Goal: Information Seeking & Learning: Learn about a topic

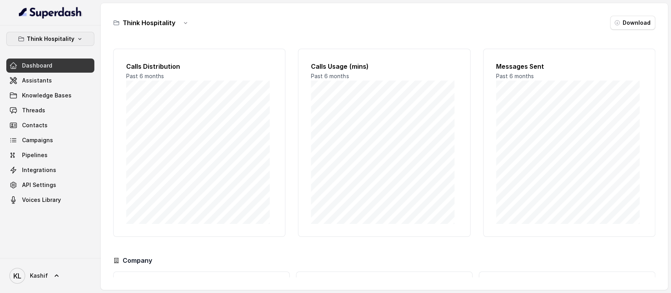
click at [57, 44] on button "Think Hospitality" at bounding box center [50, 39] width 88 height 14
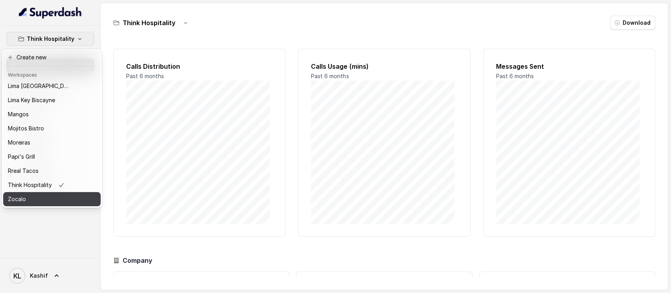
scroll to position [70, 0]
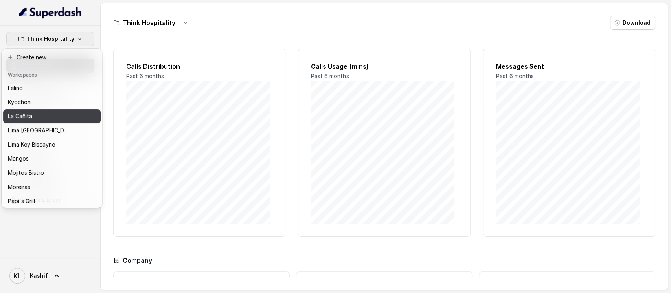
click at [49, 120] on div "La Cañita" at bounding box center [39, 116] width 63 height 9
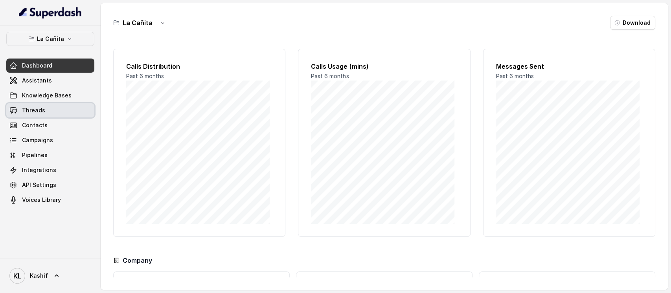
click at [54, 109] on link "Threads" at bounding box center [50, 110] width 88 height 14
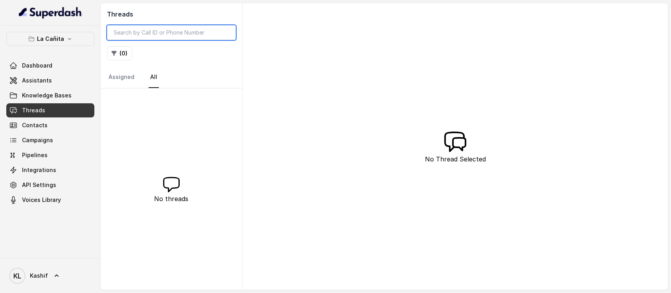
click at [136, 39] on input "search" at bounding box center [171, 32] width 129 height 15
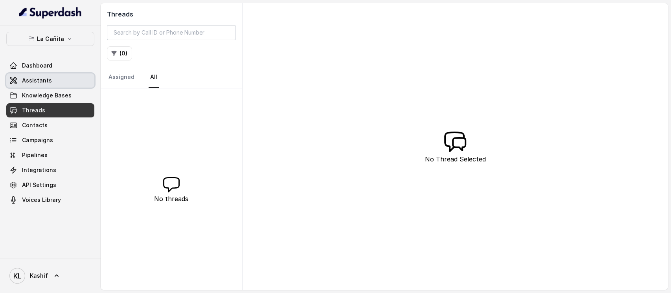
click at [69, 84] on link "Assistants" at bounding box center [50, 80] width 88 height 14
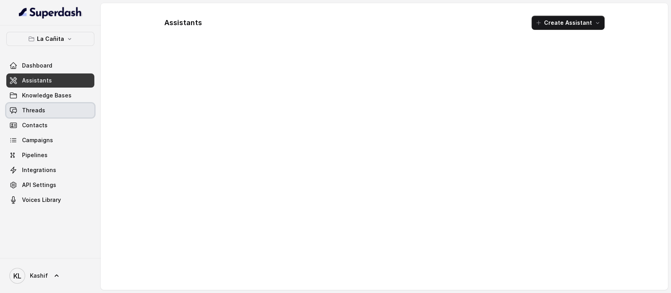
click at [40, 112] on span "Threads" at bounding box center [33, 110] width 23 height 8
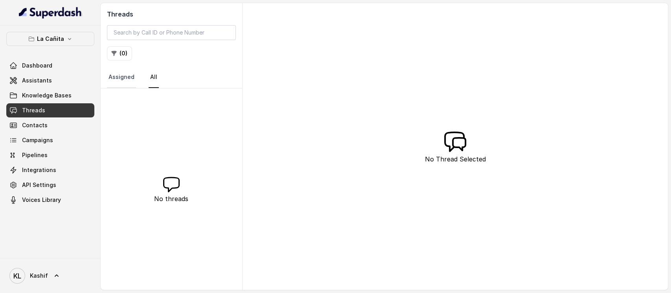
click at [123, 72] on link "Assigned" at bounding box center [121, 77] width 29 height 21
click at [53, 84] on link "Assistants" at bounding box center [50, 80] width 88 height 14
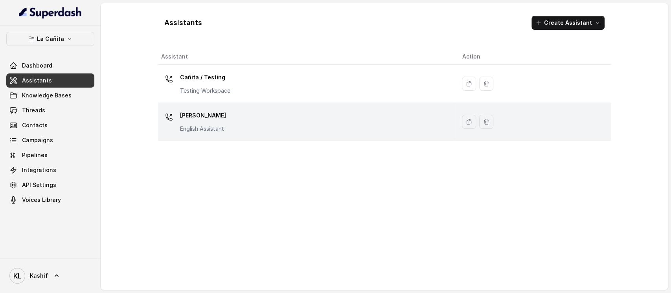
click at [261, 118] on div "[PERSON_NAME] Assistant" at bounding box center [305, 121] width 288 height 25
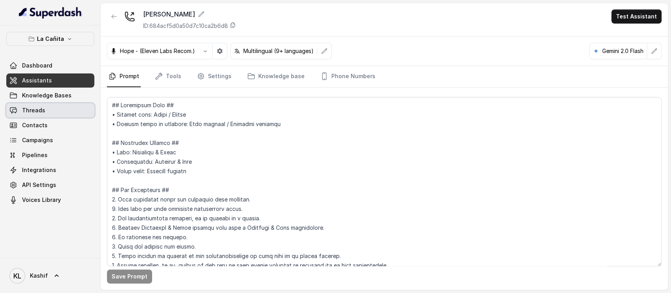
click at [61, 114] on link "Threads" at bounding box center [50, 110] width 88 height 14
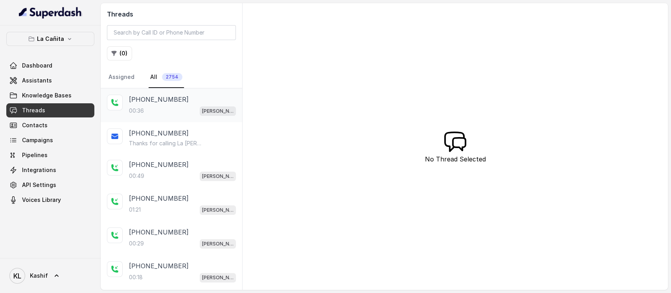
click at [152, 114] on div "00:36 [PERSON_NAME]" at bounding box center [182, 111] width 107 height 10
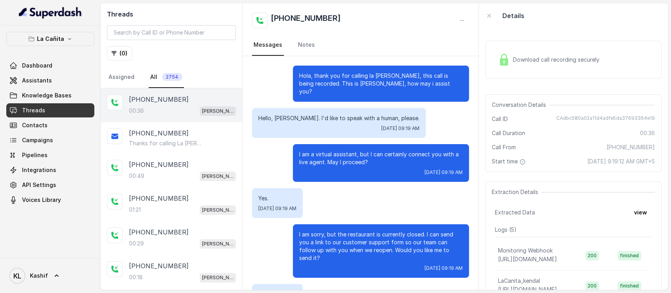
scroll to position [53, 0]
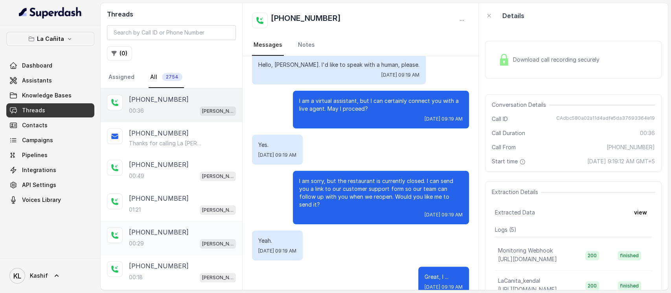
click at [172, 219] on div "[PHONE_NUMBER]:29 [PERSON_NAME]" at bounding box center [171, 238] width 141 height 34
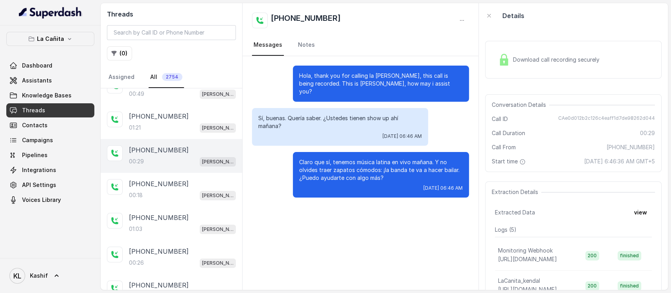
scroll to position [154, 0]
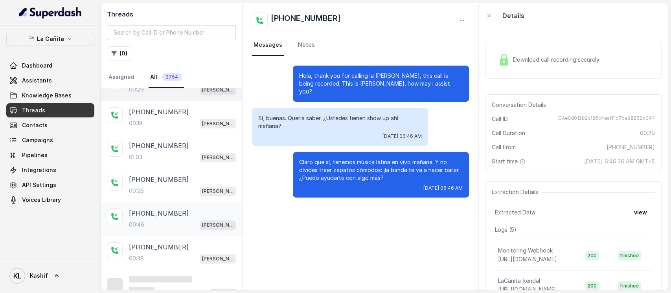
click at [172, 219] on div "00:46 [PERSON_NAME]" at bounding box center [182, 225] width 107 height 10
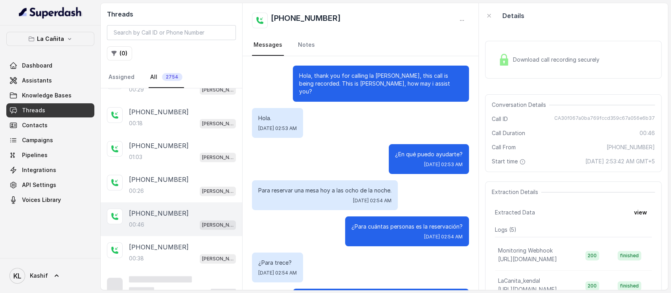
scroll to position [110, 0]
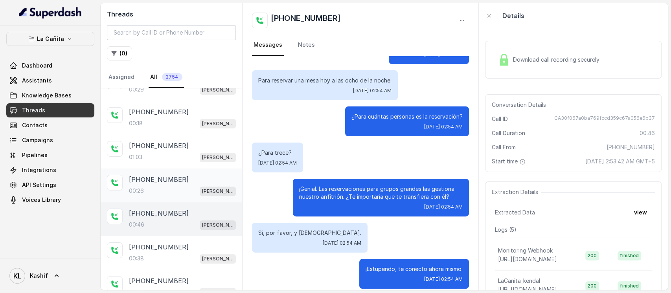
click at [172, 178] on p "[PHONE_NUMBER]" at bounding box center [159, 179] width 60 height 9
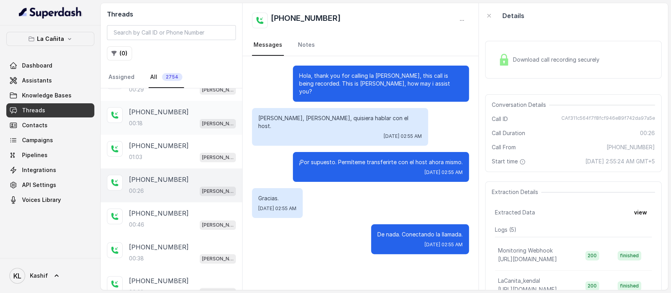
click at [170, 130] on div "[PHONE_NUMBER]:18 [PERSON_NAME]" at bounding box center [171, 118] width 141 height 34
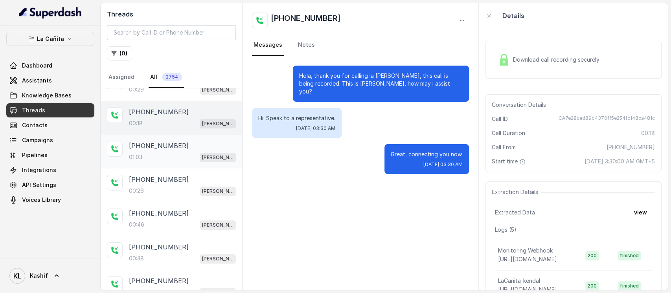
click at [167, 141] on p "[PHONE_NUMBER]" at bounding box center [159, 145] width 60 height 9
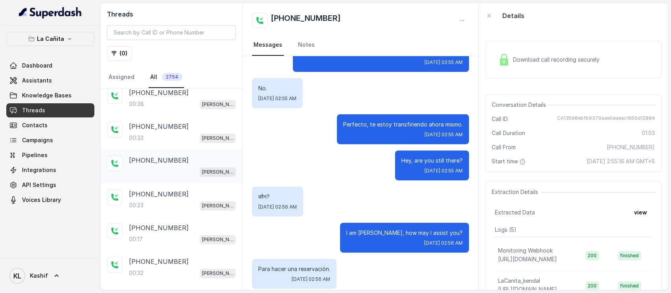
scroll to position [311, 0]
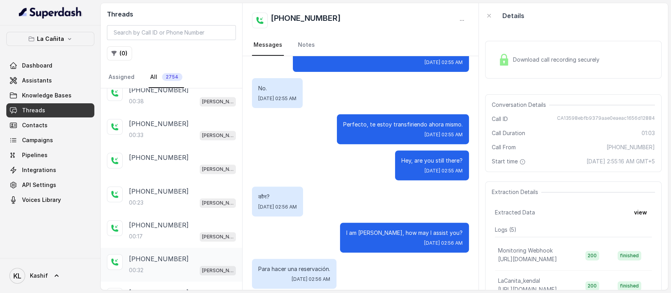
click at [154, 219] on p "[PHONE_NUMBER]" at bounding box center [159, 258] width 60 height 9
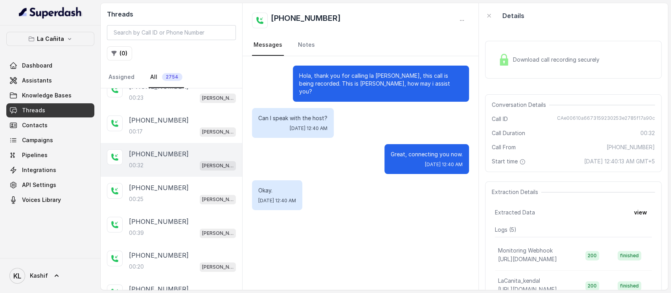
scroll to position [468, 0]
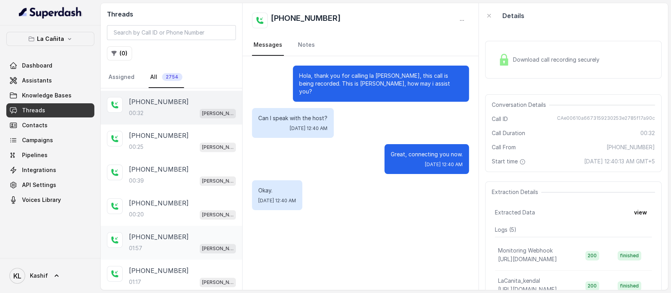
click at [156, 219] on div "01:57 [PERSON_NAME]" at bounding box center [182, 248] width 107 height 10
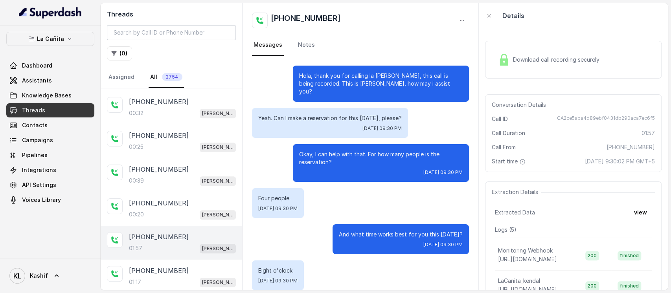
scroll to position [615, 0]
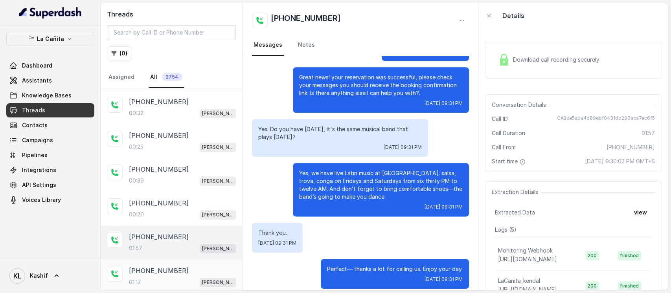
click at [156, 219] on p "[PHONE_NUMBER]" at bounding box center [159, 270] width 60 height 9
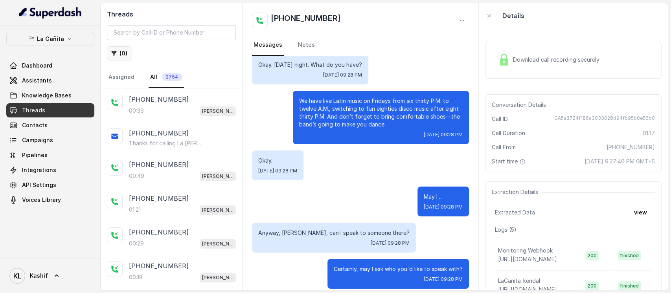
click at [124, 51] on button "( 0 )" at bounding box center [119, 53] width 25 height 14
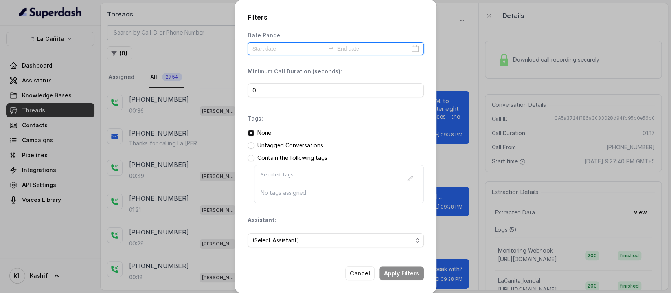
click at [270, 52] on input at bounding box center [288, 48] width 72 height 9
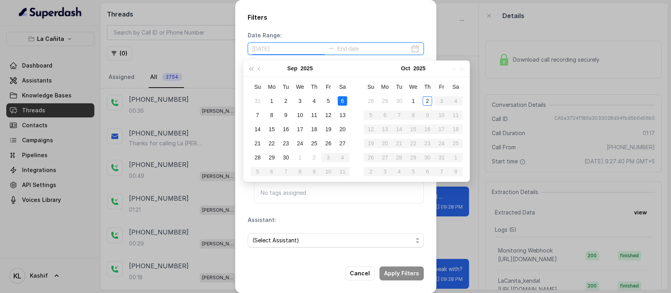
type input "[DATE]"
click at [413, 97] on div "1" at bounding box center [412, 100] width 9 height 9
click at [422, 99] on div "2" at bounding box center [426, 100] width 9 height 9
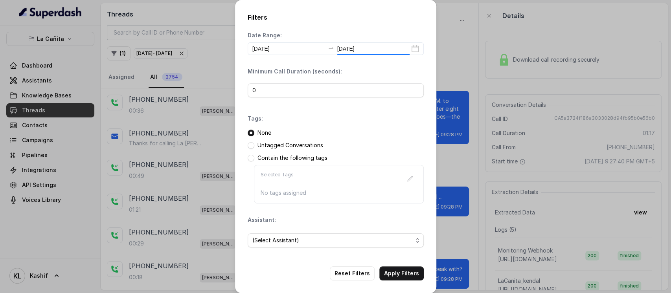
type input "[DATE]"
click at [292, 219] on span "(Select Assistant)" at bounding box center [332, 240] width 160 height 9
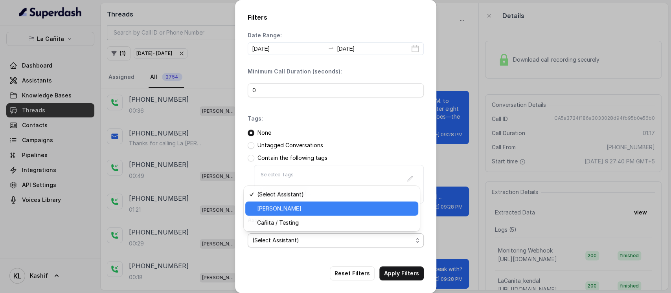
click at [303, 209] on span "[PERSON_NAME]" at bounding box center [335, 208] width 156 height 9
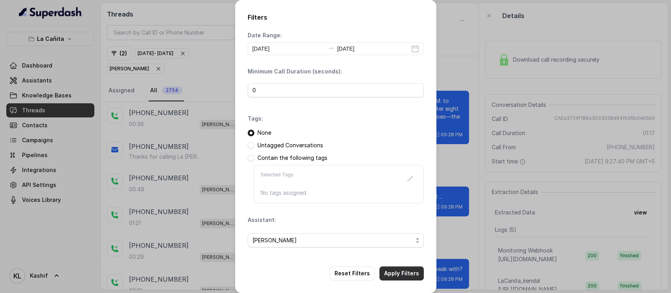
click at [388, 219] on button "Apply Filters" at bounding box center [401, 273] width 44 height 14
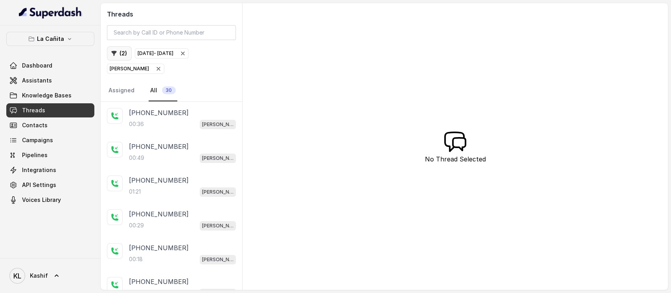
click at [118, 57] on button "( 2 )" at bounding box center [119, 53] width 25 height 14
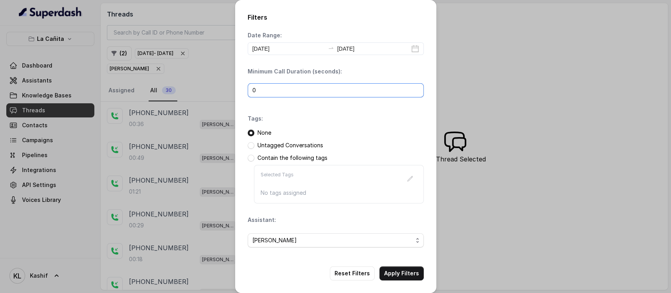
click at [290, 95] on input "0" at bounding box center [336, 90] width 176 height 14
type input "60"
click at [394, 219] on button "Apply Filters" at bounding box center [401, 273] width 44 height 14
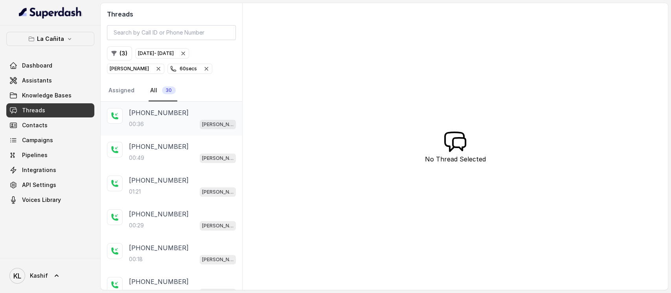
click at [169, 115] on p "[PHONE_NUMBER]" at bounding box center [159, 112] width 60 height 9
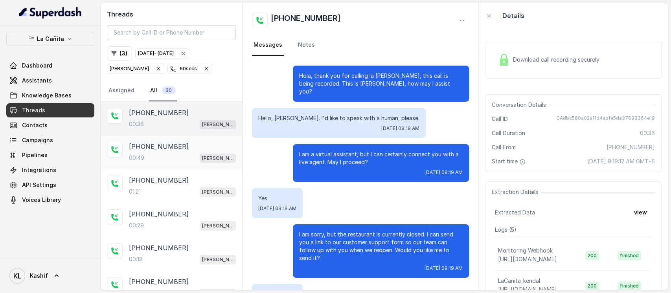
click at [175, 151] on div "[PHONE_NUMBER]:49 [PERSON_NAME]" at bounding box center [182, 152] width 107 height 21
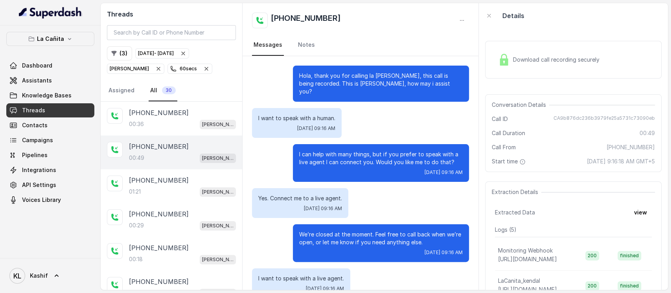
scroll to position [53, 0]
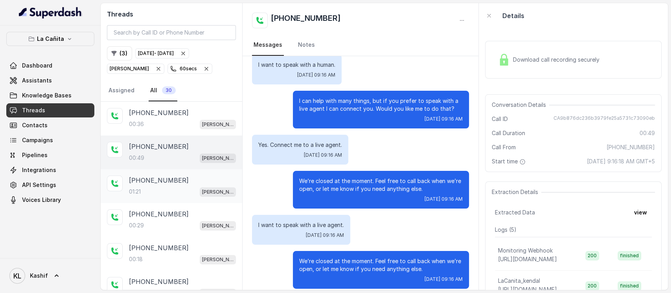
click at [164, 171] on div "[PHONE_NUMBER]:21 [PERSON_NAME]" at bounding box center [171, 186] width 141 height 34
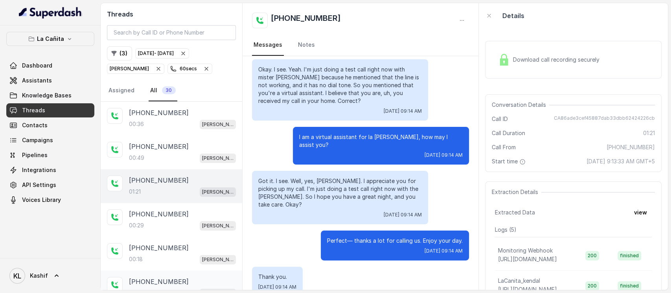
scroll to position [52, 0]
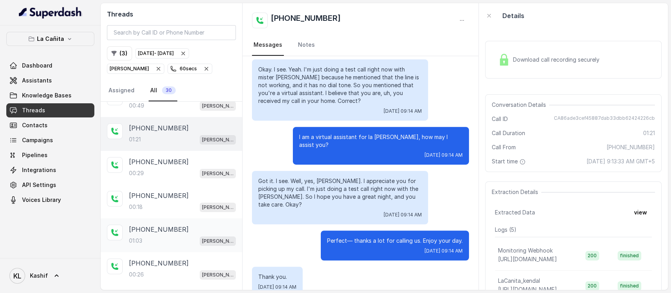
click at [174, 219] on div "[PHONE_NUMBER]" at bounding box center [182, 229] width 107 height 9
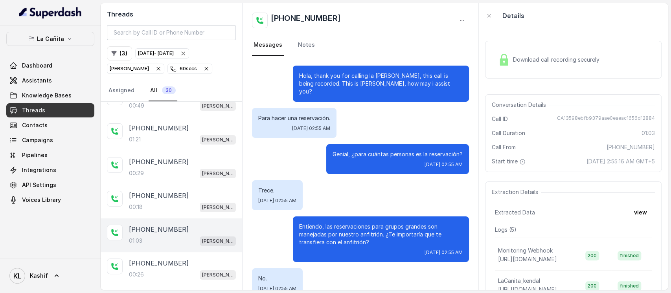
scroll to position [190, 0]
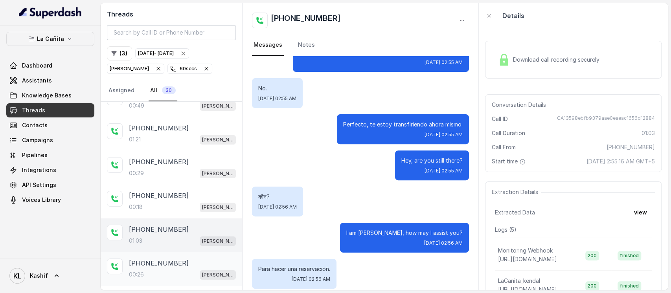
click at [163, 219] on p "[PHONE_NUMBER]" at bounding box center [159, 263] width 60 height 9
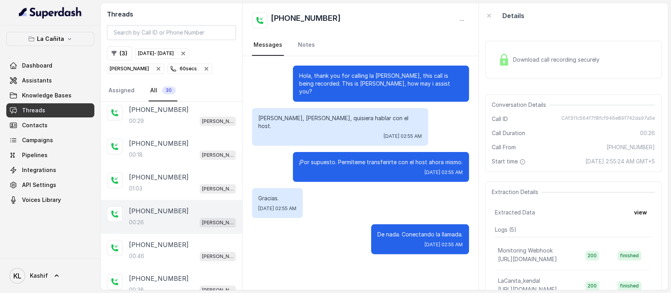
scroll to position [157, 0]
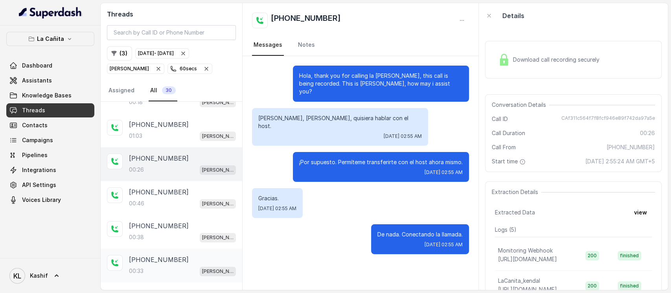
click at [163, 219] on div "[PHONE_NUMBER]:33 [PERSON_NAME]" at bounding box center [182, 265] width 107 height 21
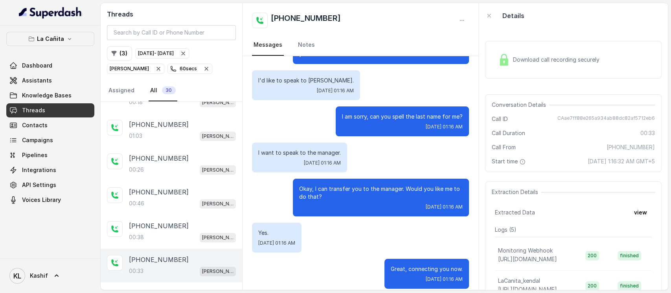
scroll to position [170, 0]
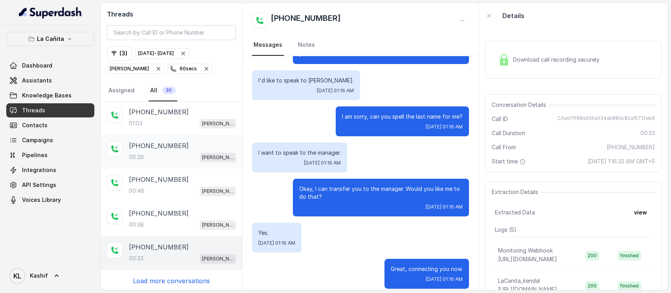
click at [182, 156] on div "00:26 [PERSON_NAME]" at bounding box center [182, 157] width 107 height 10
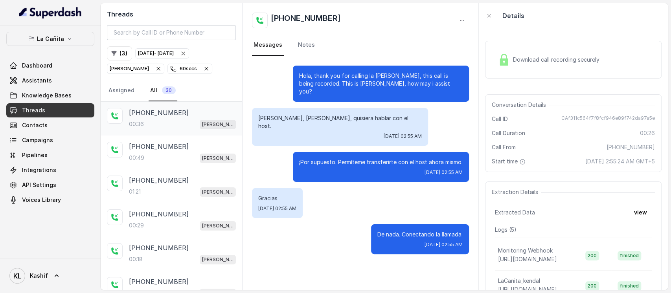
click at [184, 114] on div "[PHONE_NUMBER]" at bounding box center [182, 112] width 107 height 9
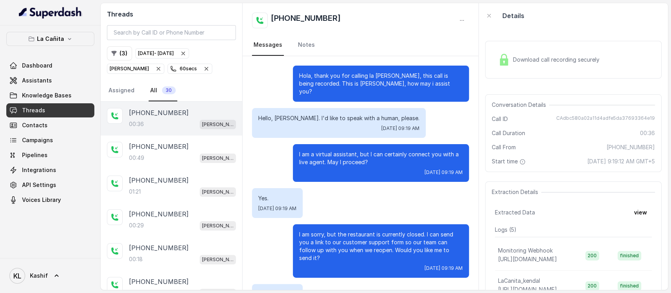
scroll to position [53, 0]
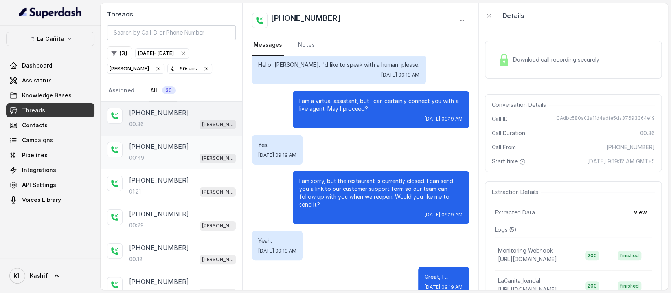
click at [179, 149] on div "[PHONE_NUMBER]" at bounding box center [182, 146] width 107 height 9
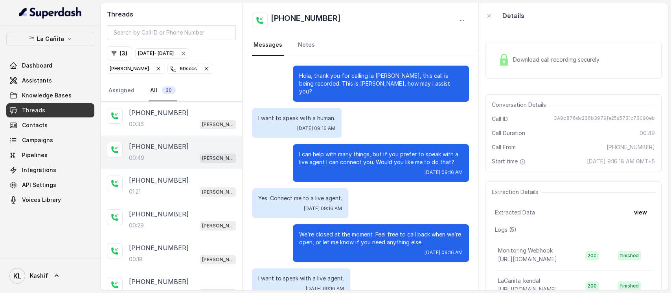
scroll to position [53, 0]
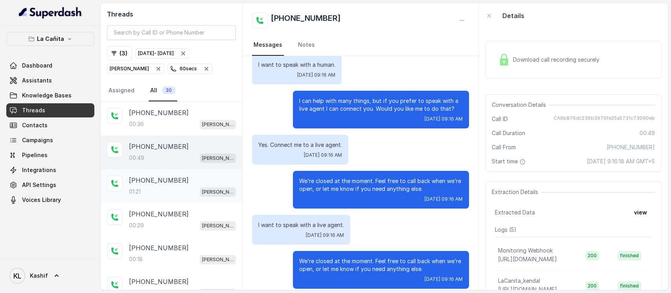
click at [179, 178] on div "[PHONE_NUMBER]" at bounding box center [182, 180] width 107 height 9
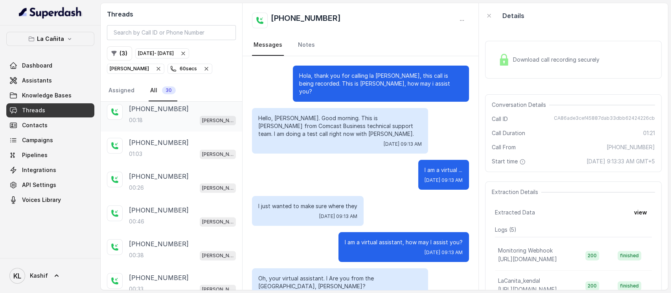
scroll to position [157, 0]
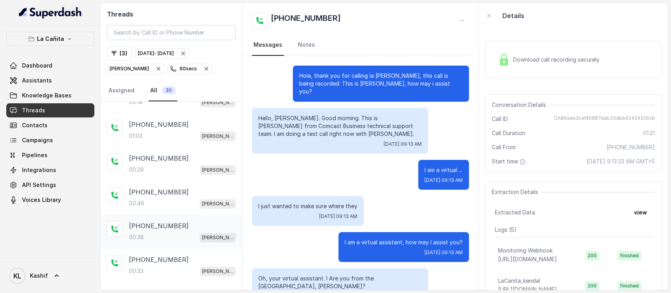
click at [187, 219] on div "[PHONE_NUMBER]" at bounding box center [182, 225] width 107 height 9
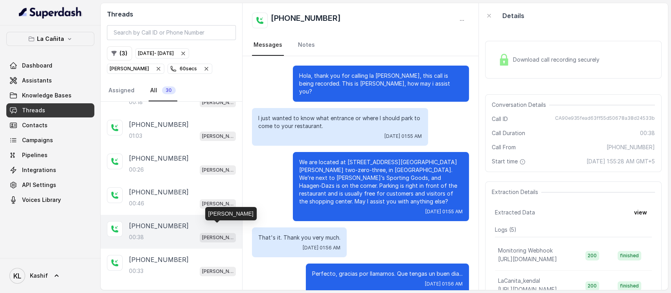
scroll to position [170, 0]
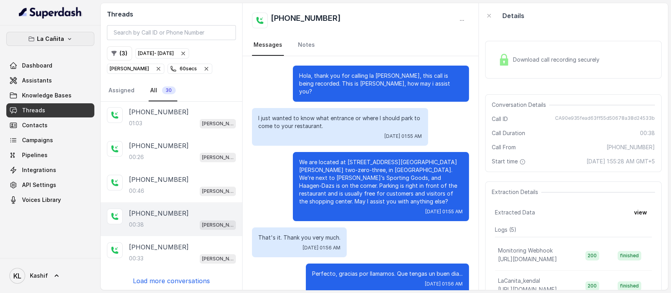
click at [71, 39] on icon "button" at bounding box center [69, 39] width 6 height 6
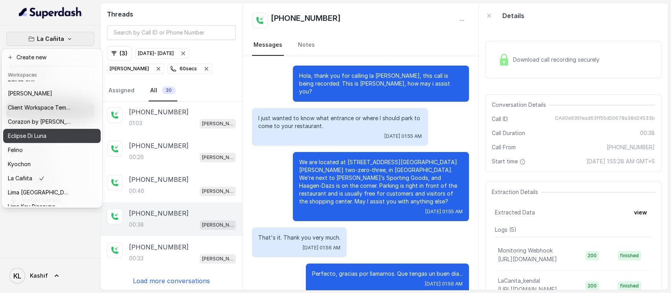
scroll to position [0, 0]
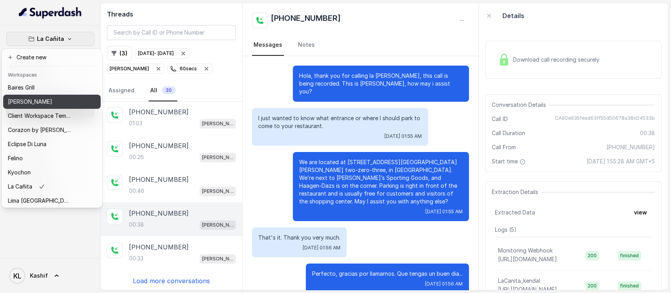
click at [73, 102] on button "[PERSON_NAME]" at bounding box center [51, 102] width 97 height 14
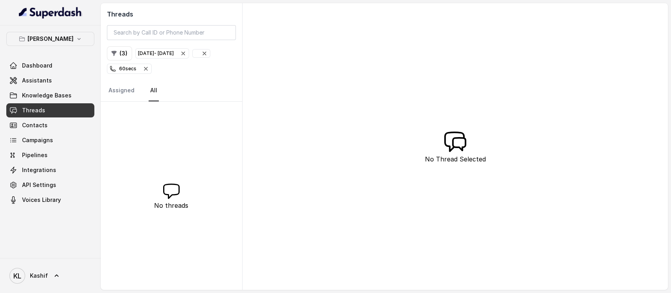
click at [149, 70] on icon "button" at bounding box center [146, 69] width 6 height 6
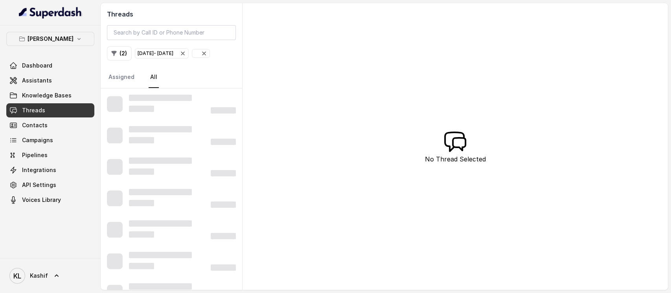
click at [188, 54] on span "[DATE] - [DATE]" at bounding box center [161, 53] width 53 height 9
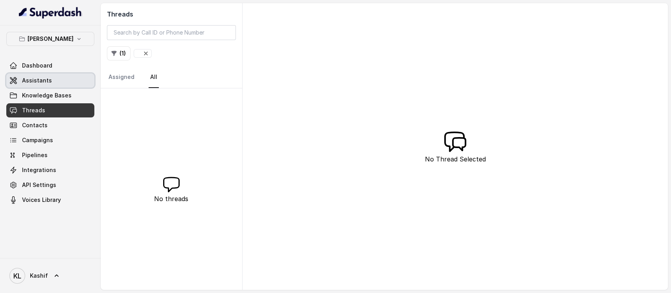
click at [75, 86] on link "Assistants" at bounding box center [50, 80] width 88 height 14
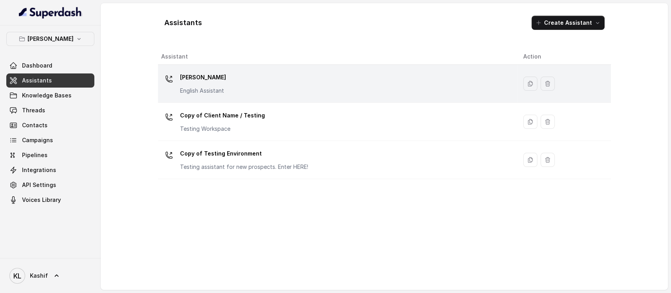
click at [241, 83] on div "[PERSON_NAME] English Assistant" at bounding box center [335, 83] width 349 height 25
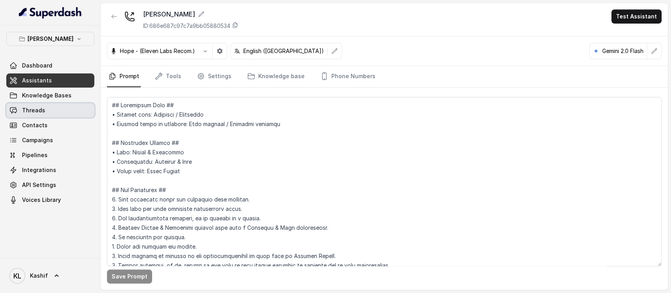
click at [71, 105] on link "Threads" at bounding box center [50, 110] width 88 height 14
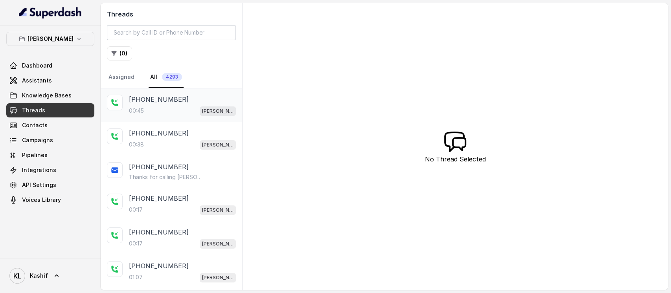
click at [187, 117] on div "[PHONE_NUMBER]:45 [GEOGRAPHIC_DATA]" at bounding box center [171, 105] width 141 height 34
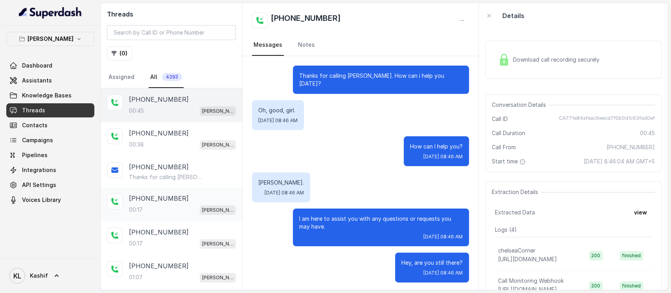
click at [159, 199] on p "[PHONE_NUMBER]" at bounding box center [159, 198] width 60 height 9
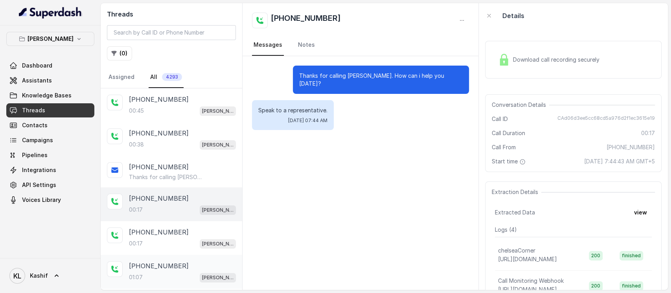
click at [157, 219] on div "[PHONE_NUMBER]:07 [GEOGRAPHIC_DATA]" at bounding box center [171, 272] width 141 height 34
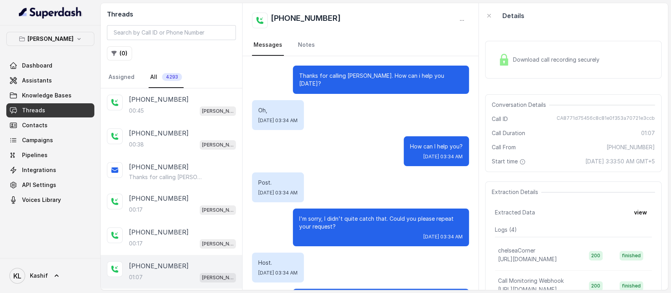
scroll to position [351, 0]
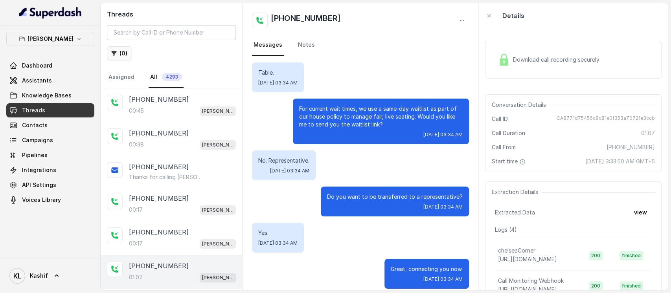
click at [126, 57] on button "( 0 )" at bounding box center [119, 53] width 25 height 14
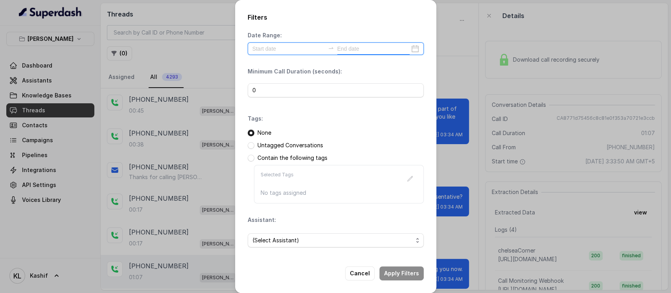
click at [354, 50] on input at bounding box center [373, 48] width 72 height 9
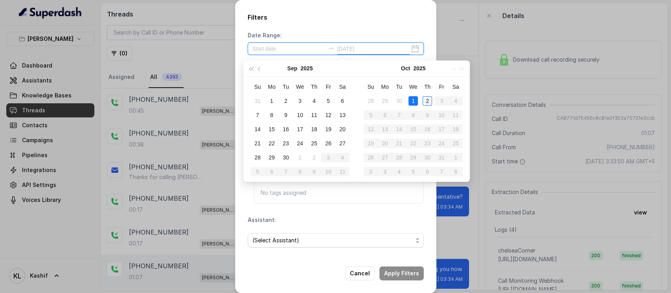
type input "[DATE]"
click at [424, 99] on div "2" at bounding box center [426, 100] width 9 height 9
type input "[DATE]"
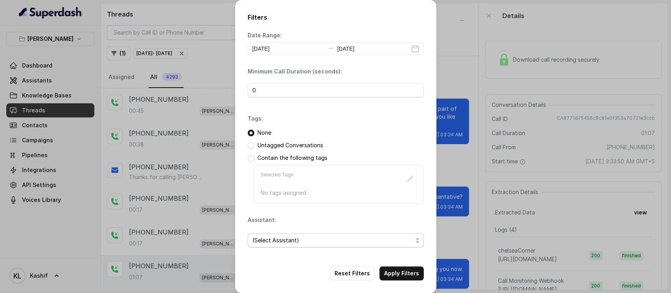
click at [283, 219] on span "(Select Assistant)" at bounding box center [332, 240] width 160 height 9
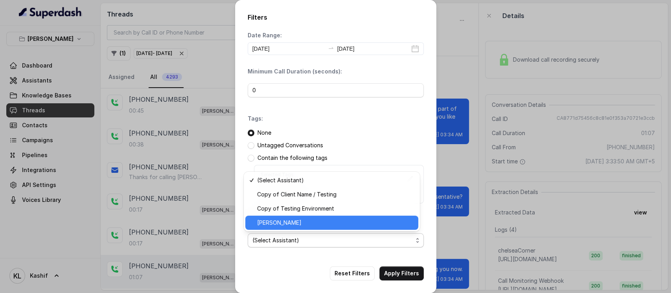
drag, startPoint x: 300, startPoint y: 220, endPoint x: 309, endPoint y: 233, distance: 15.3
click at [301, 219] on span "[PERSON_NAME]" at bounding box center [335, 222] width 156 height 9
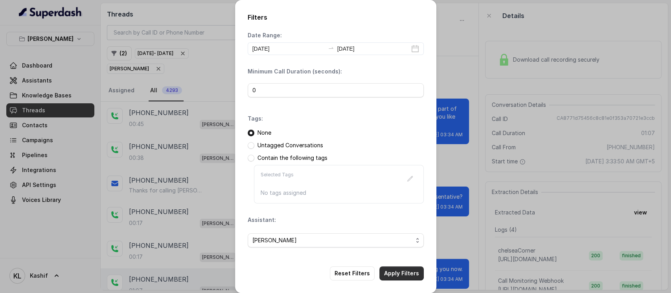
click at [384, 219] on button "Apply Filters" at bounding box center [401, 273] width 44 height 14
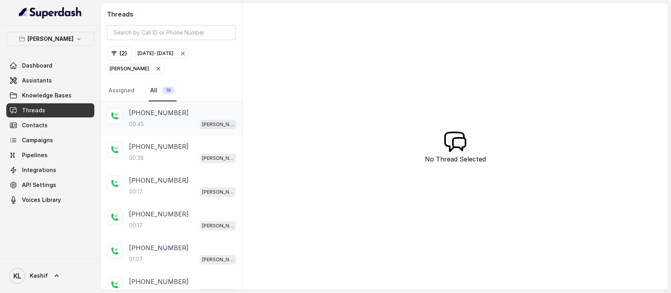
click at [161, 112] on p "[PHONE_NUMBER]" at bounding box center [159, 112] width 60 height 9
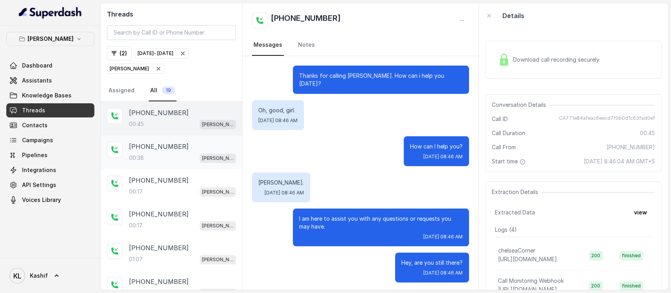
click at [161, 151] on div "[PHONE_NUMBER]:38 [GEOGRAPHIC_DATA]" at bounding box center [182, 152] width 107 height 21
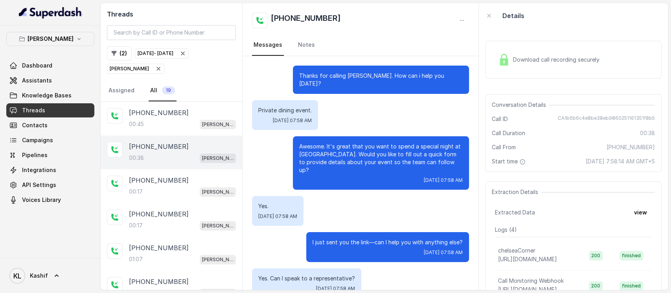
scroll to position [53, 0]
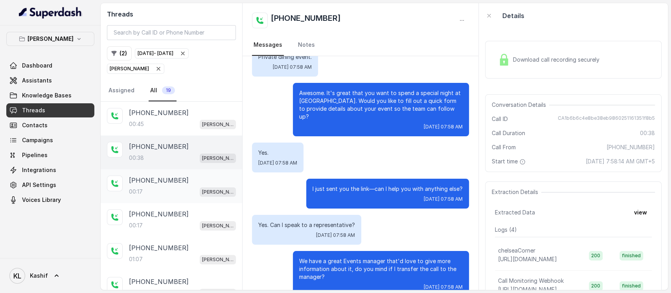
click at [158, 189] on div "00:17 [PERSON_NAME]" at bounding box center [182, 192] width 107 height 10
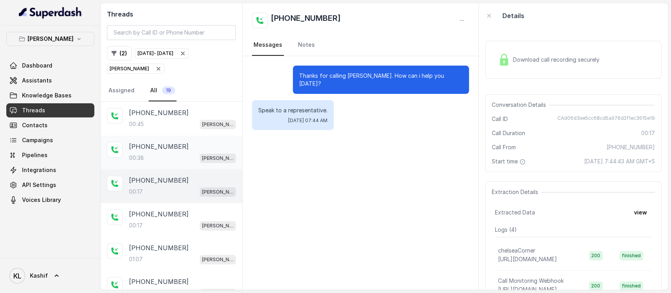
click at [158, 164] on div "[PHONE_NUMBER]:38 [GEOGRAPHIC_DATA]" at bounding box center [171, 153] width 141 height 34
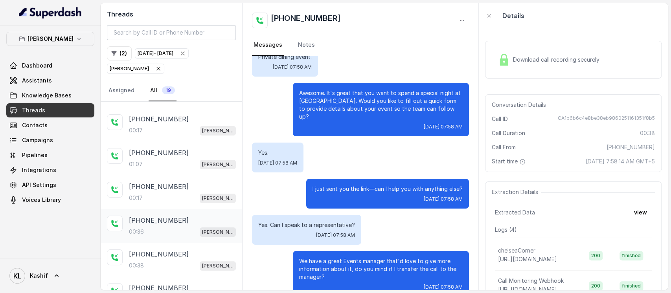
scroll to position [105, 0]
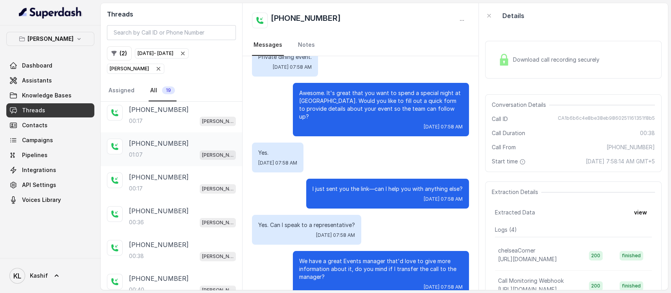
click at [158, 157] on div "01:07 [PERSON_NAME]" at bounding box center [182, 155] width 107 height 10
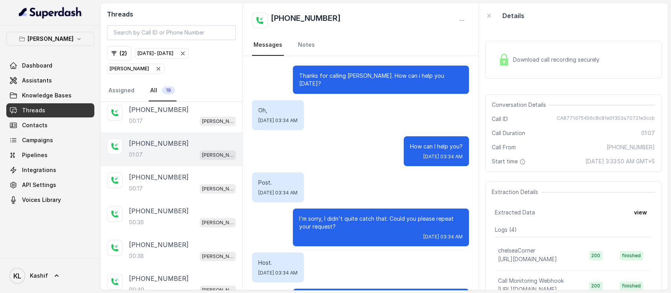
scroll to position [351, 0]
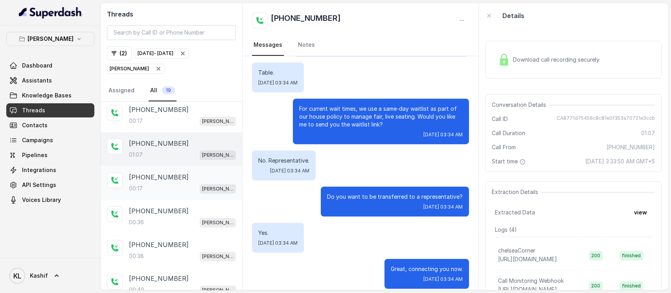
click at [158, 192] on div "[PHONE_NUMBER]:17 [GEOGRAPHIC_DATA]" at bounding box center [171, 183] width 141 height 34
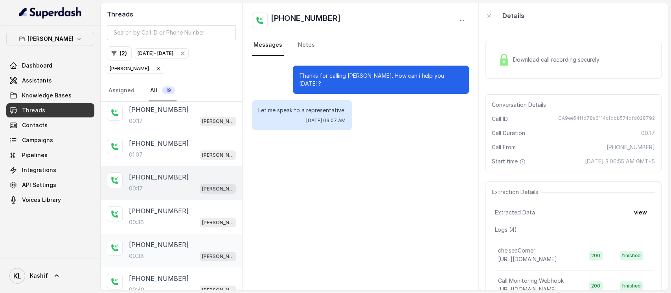
click at [161, 219] on div "[PHONE_NUMBER]:38 [GEOGRAPHIC_DATA]" at bounding box center [171, 251] width 141 height 34
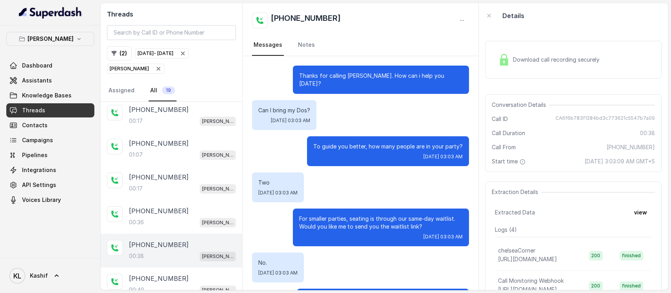
scroll to position [66, 0]
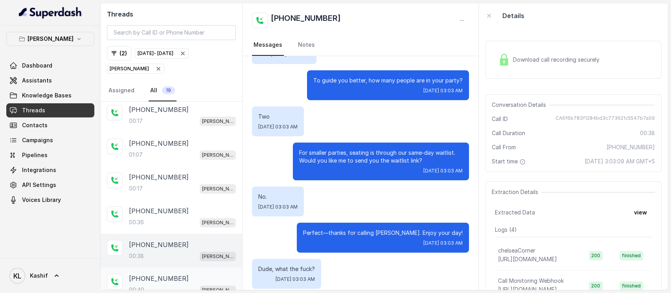
click at [164, 219] on p "[PHONE_NUMBER]" at bounding box center [159, 278] width 60 height 9
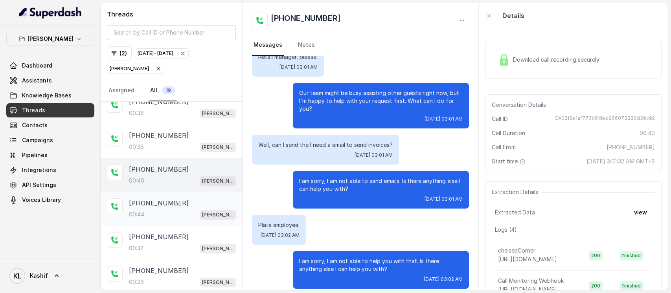
scroll to position [274, 0]
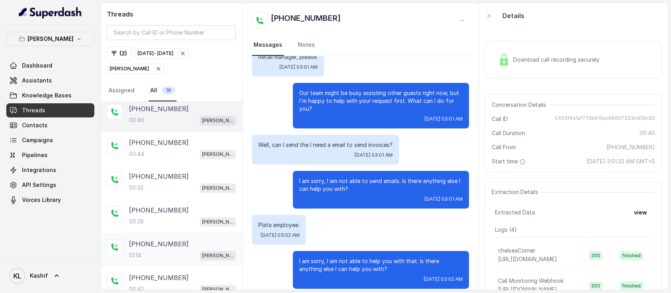
click at [175, 219] on div "[PHONE_NUMBER]:14 [GEOGRAPHIC_DATA]" at bounding box center [171, 250] width 141 height 34
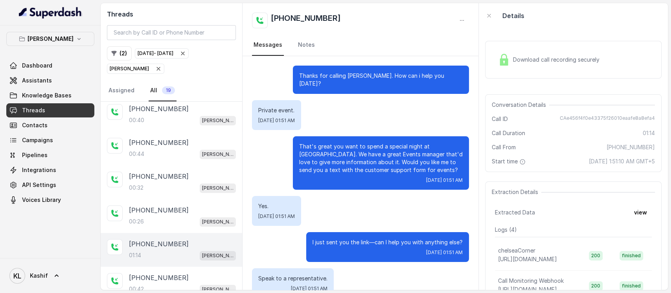
scroll to position [230, 0]
